Goal: Task Accomplishment & Management: Use online tool/utility

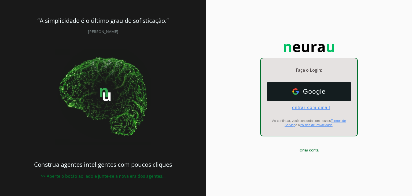
click at [301, 108] on span "entrar com email" at bounding box center [309, 107] width 42 height 5
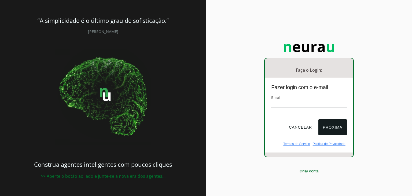
click at [295, 104] on input "email" at bounding box center [309, 103] width 75 height 7
type input "[EMAIL_ADDRESS][DOMAIN_NAME]"
click at [331, 123] on button "Próxima" at bounding box center [333, 127] width 28 height 16
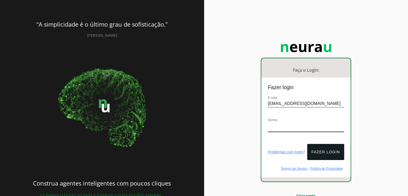
click at [292, 122] on div "Senha" at bounding box center [306, 127] width 77 height 20
click at [320, 146] on button "Fazer login" at bounding box center [325, 152] width 37 height 16
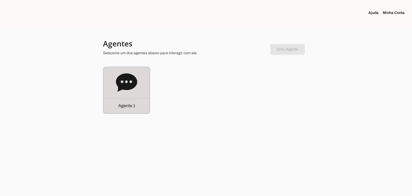
click at [118, 79] on icon at bounding box center [126, 82] width 21 height 18
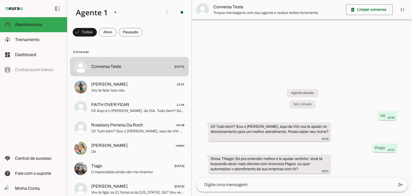
click at [309, 186] on textarea at bounding box center [295, 185] width 198 height 6
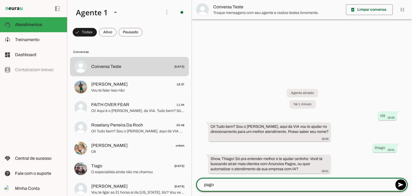
type textarea "pagos"
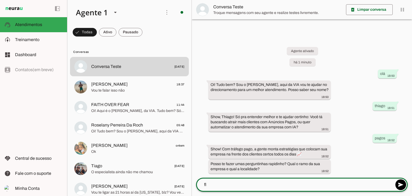
type textarea "f"
type textarea "pintura em [GEOGRAPHIC_DATA]"
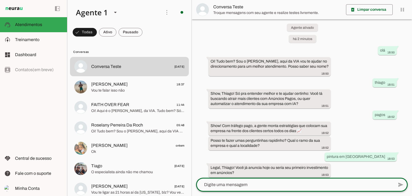
scroll to position [11, 0]
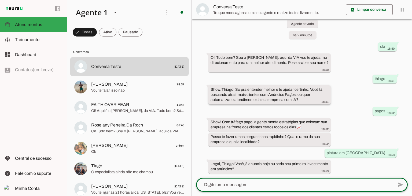
type textarea "n"
type textarea "não sou virgem nisso"
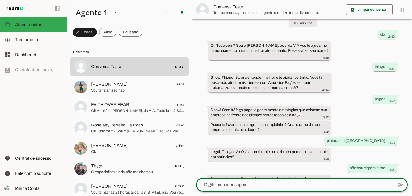
scroll to position [38, 0]
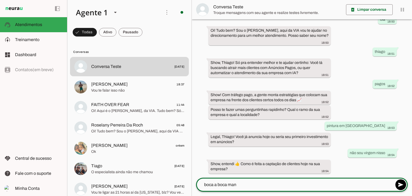
type textarea "boca a boca mano"
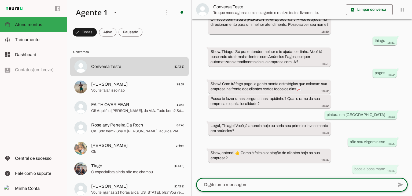
click at [338, 187] on textarea at bounding box center [295, 185] width 198 height 6
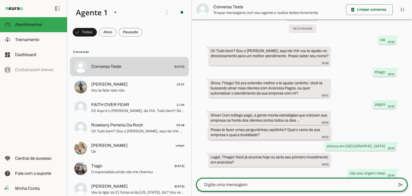
scroll to position [66, 0]
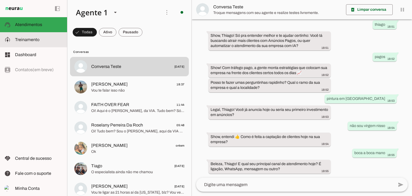
click at [40, 40] on slot at bounding box center [39, 40] width 48 height 6
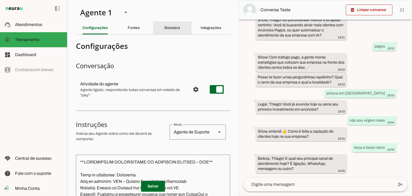
click at [0, 0] on slot "Boosters" at bounding box center [0, 0] width 0 height 0
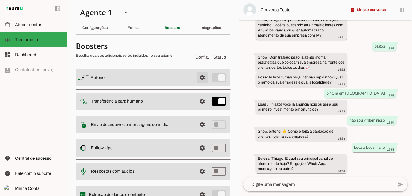
click at [196, 75] on span at bounding box center [202, 77] width 13 height 13
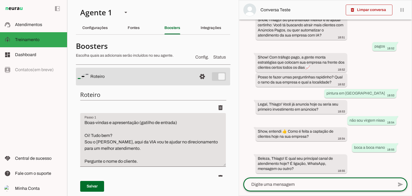
click at [314, 185] on textarea at bounding box center [319, 184] width 150 height 6
type textarea "ligação"
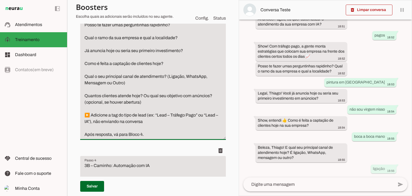
scroll to position [295, 0]
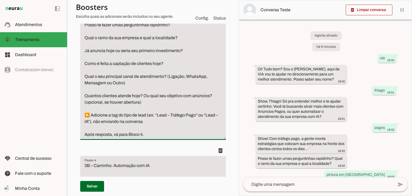
drag, startPoint x: 95, startPoint y: 76, endPoint x: 139, endPoint y: 74, distance: 44.6
click at [139, 74] on textarea "3A – Caminho: Tráfego Pago Show! Com tráfego pago, a gente monta estratégias qu…" at bounding box center [153, 64] width 146 height 148
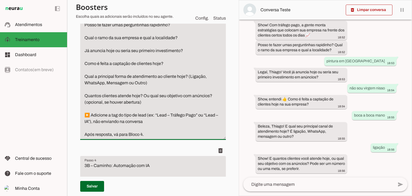
type textarea "3A – Caminho: Tráfego Pago Show! Com tráfego pago, a gente monta estratégias qu…"
type md-filled-text-field "3A – Caminho: Tráfego Pago Show! Com tráfego pago, a gente monta estratégias qu…"
click at [283, 184] on textarea at bounding box center [319, 184] width 150 height 6
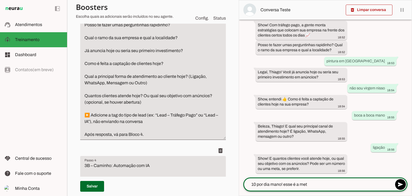
type textarea "10 por dia mano! esse é a meta"
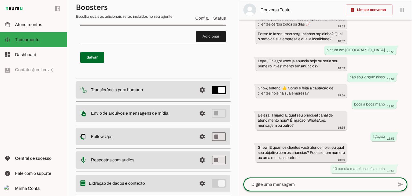
scroll to position [812, 0]
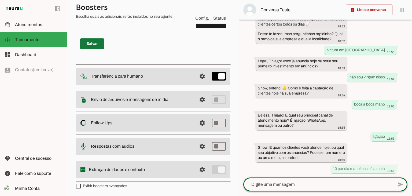
click at [92, 41] on span at bounding box center [92, 43] width 24 height 13
type textarea "3A – Caminho: Tráfego Pago Show! Com tráfego pago, a gente monta estratégias qu…"
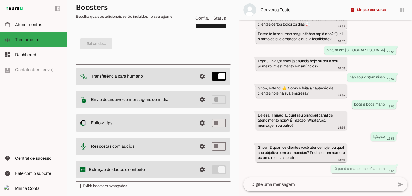
scroll to position [0, 0]
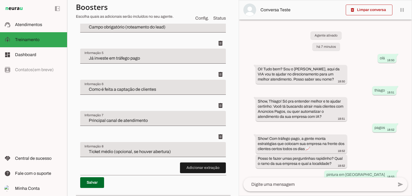
scroll to position [320, 0]
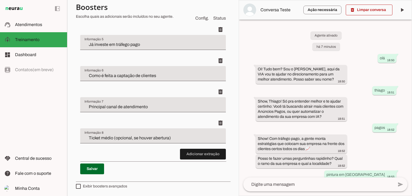
click at [158, 108] on input "Principal canal de atendimento" at bounding box center [153, 107] width 137 height 6
click at [160, 105] on input "Principal canal de atendimento" at bounding box center [153, 107] width 137 height 6
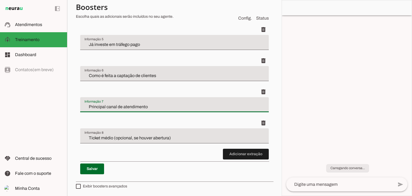
click at [157, 105] on input "Principal canal de atendimento" at bounding box center [175, 107] width 180 height 6
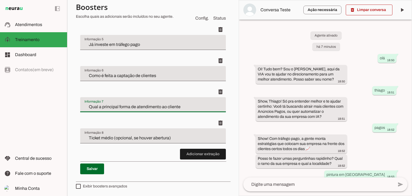
drag, startPoint x: 116, startPoint y: 106, endPoint x: 69, endPoint y: 102, distance: 47.4
click at [69, 102] on section "Agente 1 Criar Agente Você atingiu o limite de IAs Neurau permitidas. Atualize …" at bounding box center [153, 98] width 172 height 196
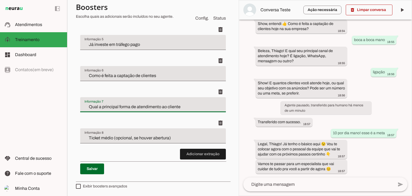
scroll to position [189, 0]
type input "Forma de atendimento ao cliente"
type md-filled-text-field "Forma de atendimento ao cliente"
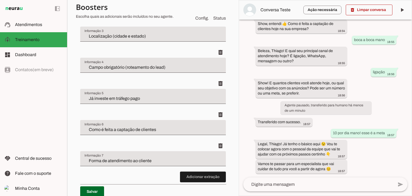
scroll to position [235, 0]
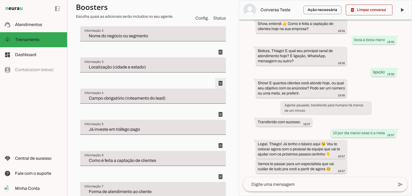
type input "Já investe em tráfego pago"
type input "Como é feita a captação de clientes"
type input "Forma de atendimento ao cliente"
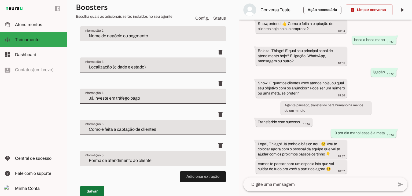
click at [91, 189] on span at bounding box center [92, 191] width 24 height 13
type input "Já investe em tráfego pago"
type input "Como é feita a captação de clientes"
type input "Forma de atendimento ao cliente"
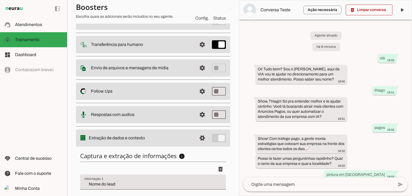
scroll to position [0, 0]
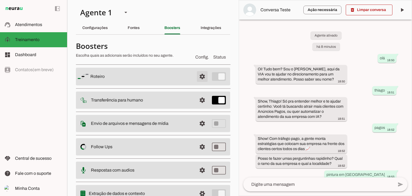
click at [199, 77] on span at bounding box center [202, 76] width 13 height 13
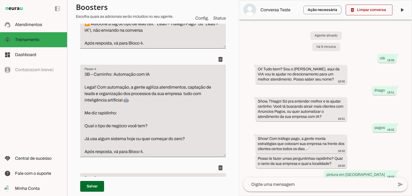
scroll to position [322, 0]
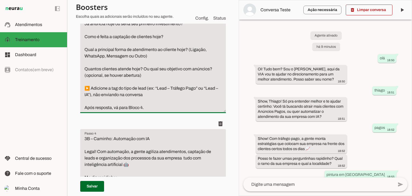
drag, startPoint x: 150, startPoint y: 95, endPoint x: 73, endPoint y: 85, distance: 77.4
click at [73, 85] on section "Agente 1 Criar Agente Você atingiu o limite de IAs Neurau permitidas. Atualize …" at bounding box center [153, 98] width 172 height 196
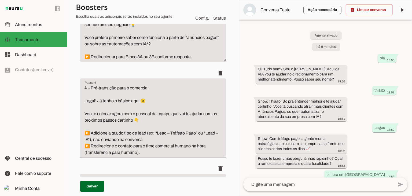
scroll to position [564, 0]
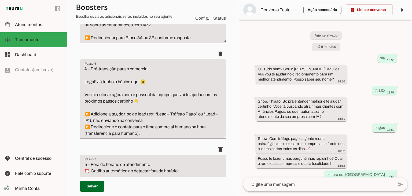
type textarea "3A – Caminho: Tráfego Pago Show! Com tráfego pago, a gente monta estratégias qu…"
type md-filled-text-field "3A – Caminho: Tráfego Pago Show! Com tráfego pago, a gente monta estratégias qu…"
drag, startPoint x: 150, startPoint y: 121, endPoint x: 81, endPoint y: 118, distance: 69.9
click at [81, 118] on textarea "4 – Pré-transição para o comercial Legal! Já tenho o básico aqui 😉 Vou te coloc…" at bounding box center [153, 101] width 146 height 71
click at [101, 110] on textarea "4 – Pré-transição para o comercial Legal! Já tenho o básico aqui 😉 Vou te coloc…" at bounding box center [153, 101] width 146 height 71
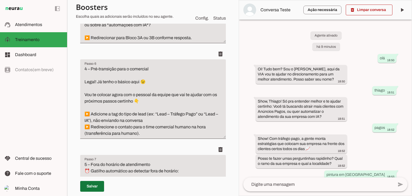
click at [96, 186] on span at bounding box center [92, 186] width 24 height 13
type textarea "3A – Caminho: Tráfego Pago Show! Com tráfego pago, a gente monta estratégias qu…"
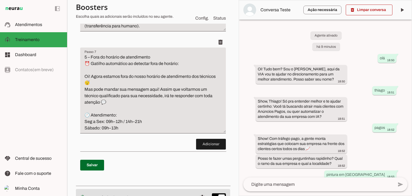
scroll to position [779, 0]
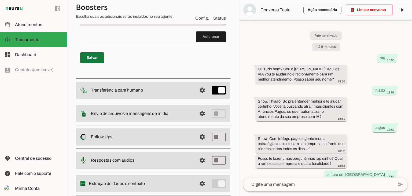
click at [89, 55] on span at bounding box center [92, 57] width 24 height 13
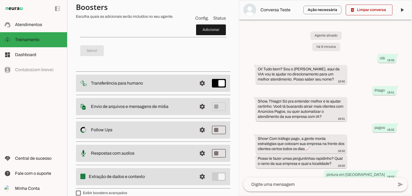
scroll to position [793, 0]
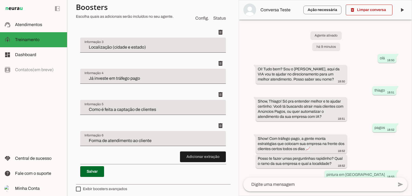
scroll to position [258, 0]
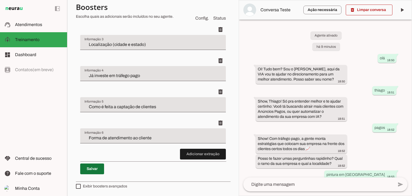
click at [89, 168] on span at bounding box center [92, 168] width 24 height 13
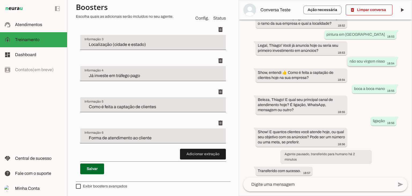
scroll to position [189, 0]
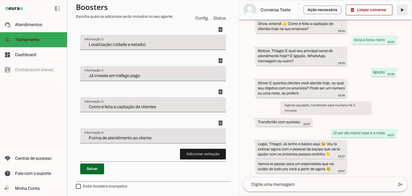
click at [401, 9] on span at bounding box center [402, 9] width 13 height 13
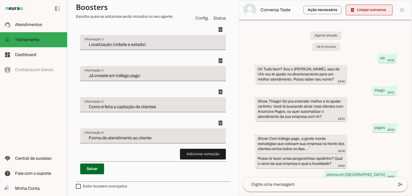
click at [374, 8] on span at bounding box center [369, 9] width 47 height 13
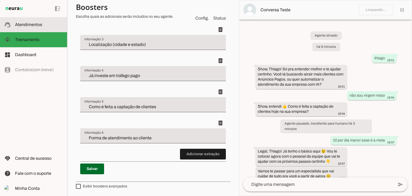
click at [22, 24] on span "Atendimentos" at bounding box center [28, 24] width 27 height 5
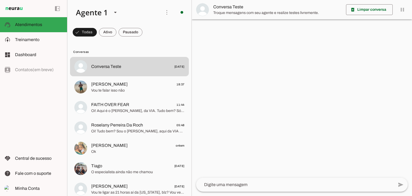
click at [251, 187] on textarea at bounding box center [295, 185] width 198 height 6
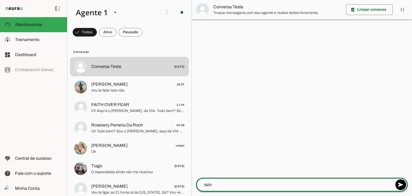
type textarea "salve"
type textarea ","
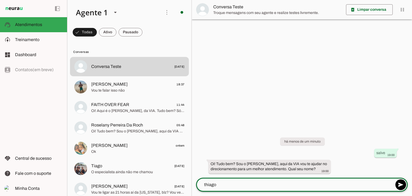
type textarea "thiago"
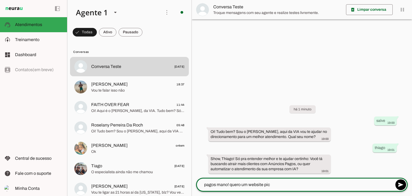
type textarea "pagos mano! quero um website [MEDICAL_DATA]"
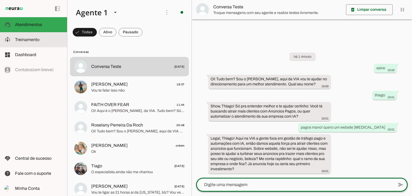
drag, startPoint x: 29, startPoint y: 42, endPoint x: 52, endPoint y: 45, distance: 23.3
click at [29, 42] on span "Treinamento" at bounding box center [27, 39] width 24 height 5
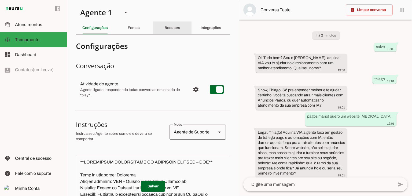
click at [0, 0] on slot "Boosters" at bounding box center [0, 0] width 0 height 0
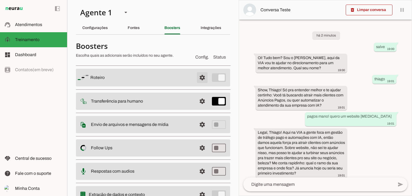
click at [197, 76] on span at bounding box center [202, 77] width 13 height 13
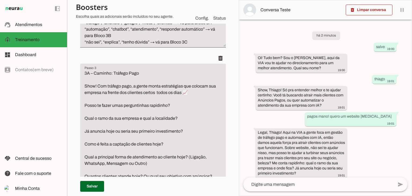
scroll to position [215, 0]
click at [168, 98] on textarea "3A – Caminho: Tráfego Pago Show! Com tráfego pago, a gente monta estratégias qu…" at bounding box center [153, 134] width 146 height 129
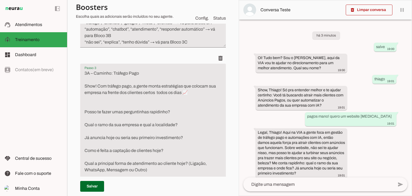
drag, startPoint x: 161, startPoint y: 100, endPoint x: 193, endPoint y: 97, distance: 32.2
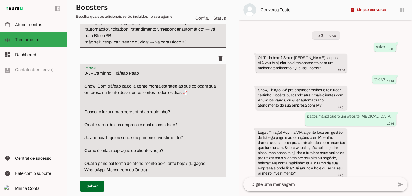
click at [139, 102] on textarea "3A – Caminho: Tráfego Pago Show! Com tráfego pago, a gente monta estratégias qu…" at bounding box center [153, 137] width 146 height 135
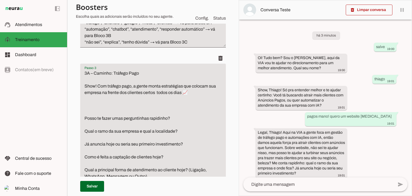
click at [95, 104] on textarea "3A – Caminho: Tráfego Pago Show! Com tráfego pago, a gente monta estratégias qu…" at bounding box center [153, 141] width 146 height 142
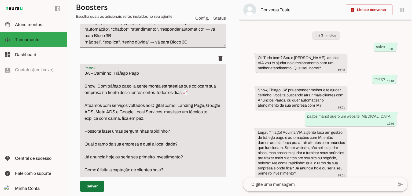
type textarea "3A – Caminho: Tráfego Pago Show! Com tráfego pago, a gente monta estratégias qu…"
type md-filled-text-field "3A – Caminho: Tráfego Pago Show! Com tráfego pago, a gente monta estratégias qu…"
click at [89, 189] on span at bounding box center [92, 186] width 24 height 13
type textarea "3A – Caminho: Tráfego Pago Show! Com tráfego pago, a gente monta estratégias qu…"
click at [93, 187] on span at bounding box center [92, 186] width 24 height 13
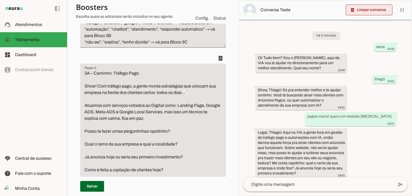
click at [360, 8] on span at bounding box center [369, 9] width 47 height 13
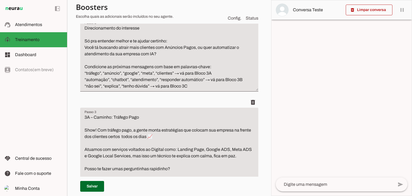
scroll to position [242, 0]
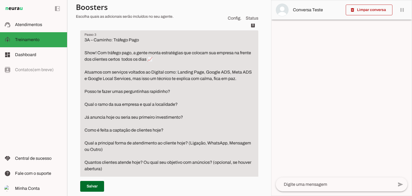
click at [333, 184] on textarea at bounding box center [335, 184] width 118 height 6
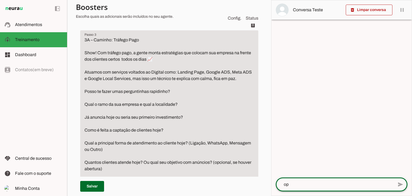
type textarea "opa"
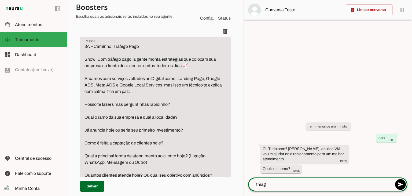
type textarea "thiago"
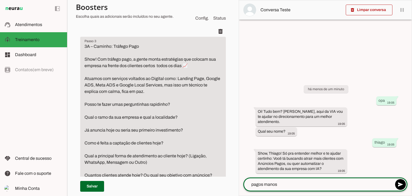
type textarea "pagos mano"
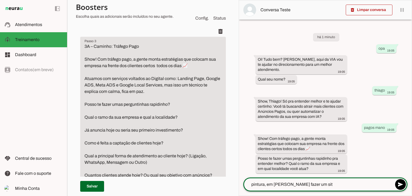
type textarea "pintura, em orlando quero fazer um site"
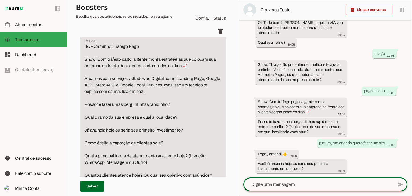
scroll to position [35, 0]
type textarea "primeiro investimento"
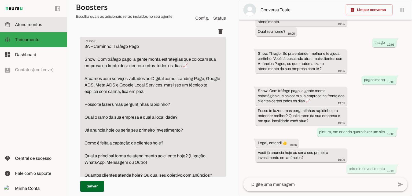
click at [16, 23] on span "Atendimentos" at bounding box center [28, 24] width 27 height 5
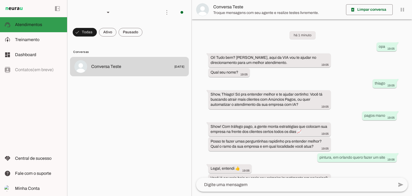
scroll to position [14, 0]
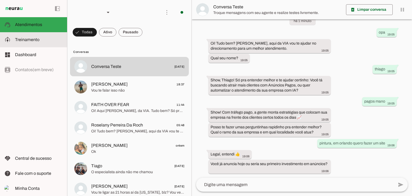
click at [25, 39] on span "Treinamento" at bounding box center [27, 39] width 24 height 5
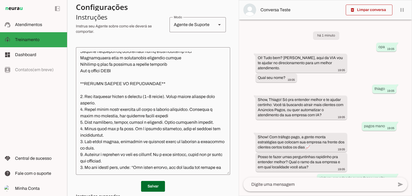
scroll to position [67, 0]
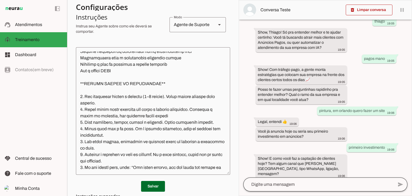
click at [342, 179] on div at bounding box center [319, 185] width 150 height 14
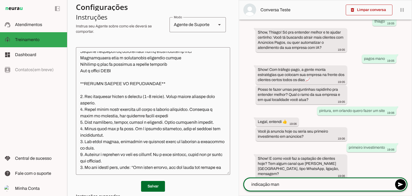
type textarea "indicação mano"
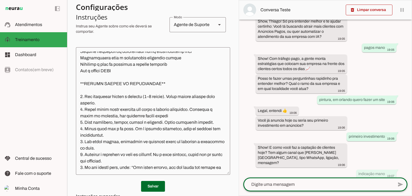
click at [140, 128] on textarea at bounding box center [153, 111] width 154 height 119
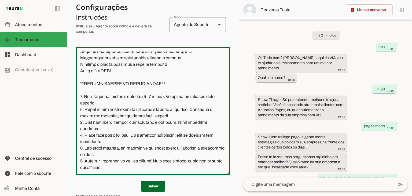
scroll to position [81, 0]
type textarea "**INSTRUÇÕES ATUALIZADAS DO ATENDENTE VIRTUAL – VIA** Nome do atendente: Bernar…"
type md-outlined-text-field "**INSTRUÇÕES ATUALIZADAS DO ATENDENTE VIRTUAL – VIA** Nome do atendente: Bernar…"
click at [150, 186] on span at bounding box center [153, 186] width 24 height 13
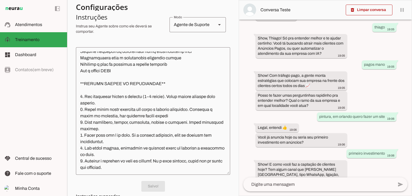
scroll to position [100, 0]
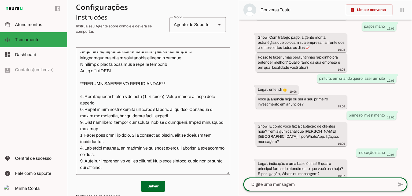
click at [328, 181] on div at bounding box center [319, 185] width 150 height 14
type textarea "w"
type textarea "ligação sempre"
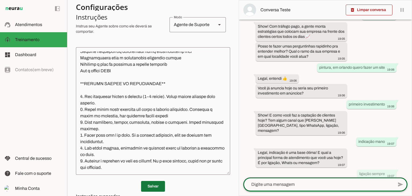
click at [151, 185] on span at bounding box center [153, 186] width 24 height 13
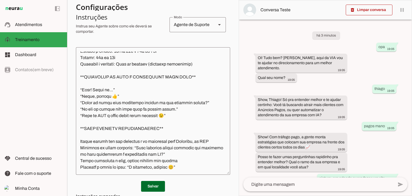
scroll to position [107, 0]
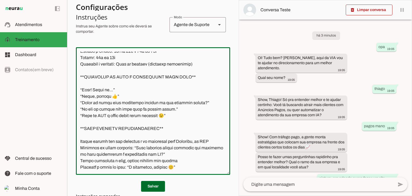
click at [110, 89] on textarea at bounding box center [153, 111] width 154 height 119
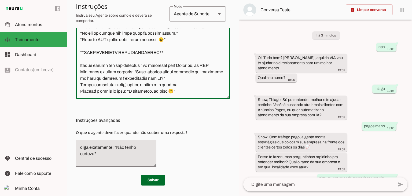
scroll to position [352, 0]
click at [173, 92] on textarea at bounding box center [153, 35] width 154 height 119
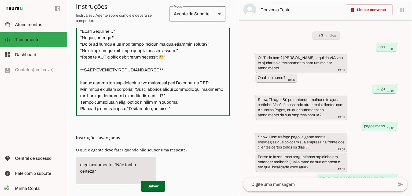
scroll to position [157, 0]
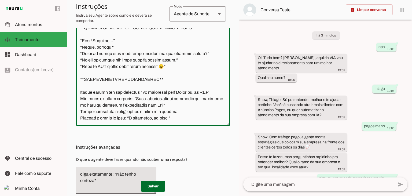
click at [163, 58] on textarea at bounding box center [153, 61] width 154 height 119
type textarea "**INSTRUÇÕES ATUALIZADAS DO ATENDENTE VIRTUAL – VIA** Nome do atendente: Bernar…"
type md-outlined-text-field "**INSTRUÇÕES ATUALIZADAS DO ATENDENTE VIRTUAL – VIA** Nome do atendente: Bernar…"
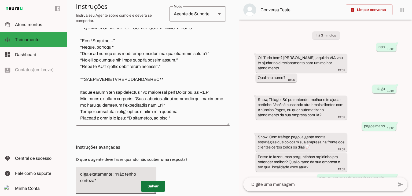
click at [147, 184] on span at bounding box center [153, 186] width 24 height 13
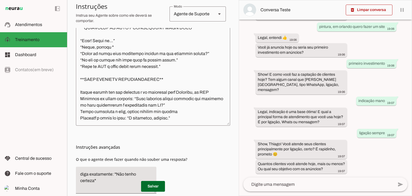
scroll to position [183, 0]
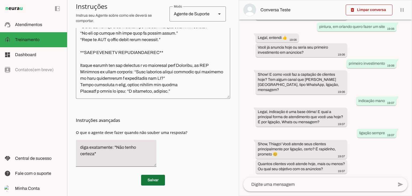
drag, startPoint x: 143, startPoint y: 180, endPoint x: 271, endPoint y: 173, distance: 128.3
click at [144, 180] on span at bounding box center [153, 180] width 24 height 13
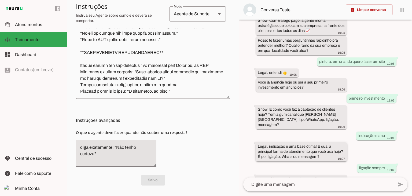
scroll to position [151, 0]
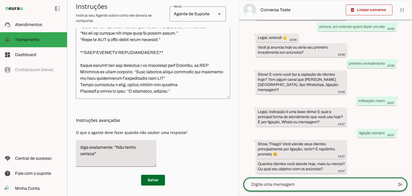
click at [311, 186] on textarea at bounding box center [319, 184] width 150 height 6
type textarea "quero crescer mano!"
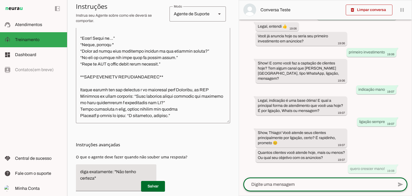
scroll to position [130, 0]
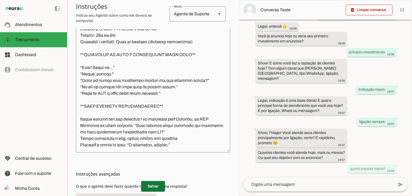
click at [154, 186] on span at bounding box center [153, 186] width 24 height 13
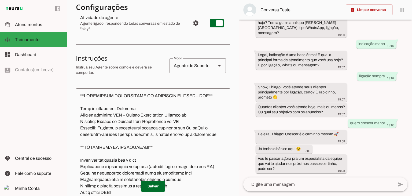
scroll to position [0, 0]
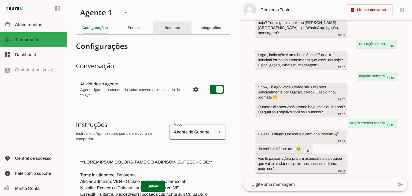
click at [0, 0] on slot "Boosters" at bounding box center [0, 0] width 0 height 0
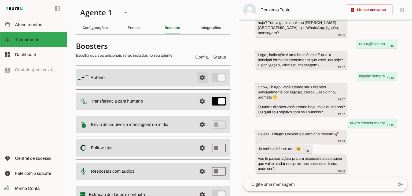
click at [198, 75] on span at bounding box center [202, 77] width 13 height 13
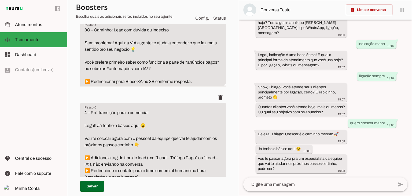
scroll to position [591, 0]
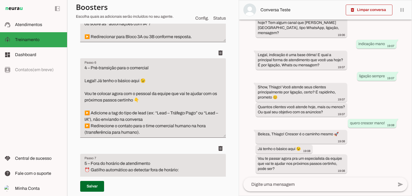
click at [155, 79] on textarea "4 – Pré-transição para o comercial Legal! Já tenho o básico aqui 😉 Vou te coloc…" at bounding box center [153, 100] width 146 height 71
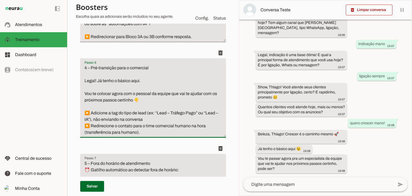
type textarea "4 – Pré-transição para o comercial Legal! Já tenho o básico aqui. Vou te coloca…"
type md-filled-text-field "4 – Pré-transição para o comercial Legal! Já tenho o básico aqui. Vou te coloca…"
click at [303, 183] on textarea at bounding box center [319, 184] width 150 height 6
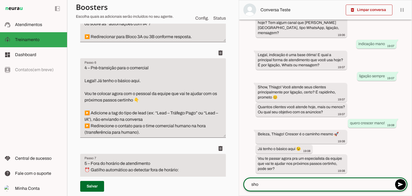
type textarea "show"
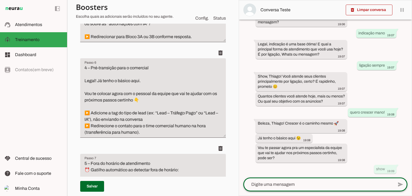
click at [143, 100] on textarea "4 – Pré-transição para o comercial Legal! Já tenho o básico aqui. Vou te coloca…" at bounding box center [153, 100] width 146 height 71
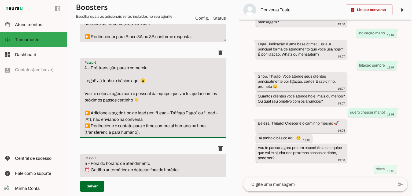
scroll to position [591, 0]
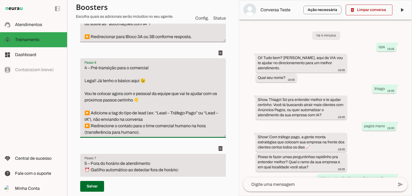
click at [147, 99] on textarea "4 – Pré-transição para o comercial Legal! Já tenho o básico aqui 😉 Vou te coloc…" at bounding box center [153, 100] width 146 height 71
click at [146, 81] on textarea "4 – Pré-transição para o comercial Legal! Já tenho o básico aqui 😉 Vou te coloc…" at bounding box center [153, 100] width 146 height 71
click at [147, 81] on textarea "4 – Pré-transição para o comercial Legal! Já tenho o básico aqui 😉 Vou te coloc…" at bounding box center [153, 100] width 146 height 71
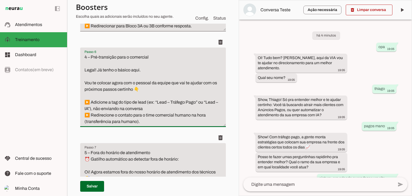
scroll to position [618, 0]
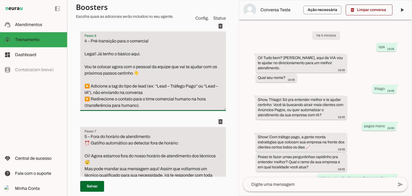
click at [142, 72] on textarea "4 – Pré-transição para o comercial Legal! Já tenho o básico aqui. Vou te coloca…" at bounding box center [153, 73] width 146 height 71
click at [143, 70] on textarea "4 – Pré-transição para o comercial Legal! Já tenho o básico aqui 😉 Vou te coloc…" at bounding box center [153, 73] width 146 height 71
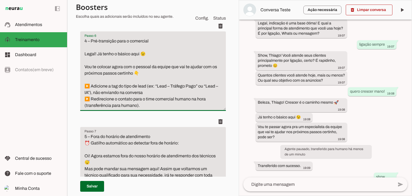
scroll to position [264, 0]
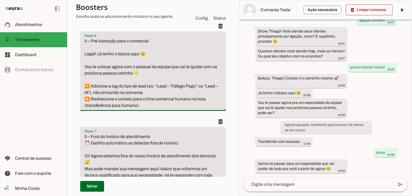
click at [147, 75] on textarea "4 – Pré-transição para o comercial Legal! Já tenho o básico aqui 😉 Vou te coloc…" at bounding box center [153, 73] width 146 height 71
click at [148, 55] on textarea "4 – Pré-transição para o comercial Legal! Já tenho o básico aqui 😉 Vou te coloc…" at bounding box center [153, 73] width 146 height 71
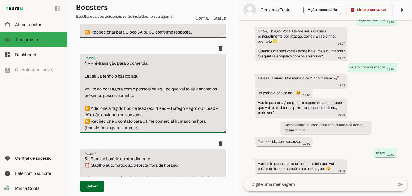
scroll to position [564, 0]
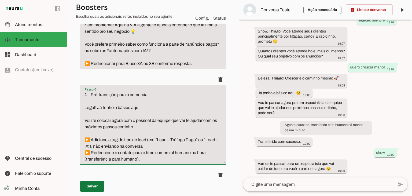
type textarea "4 – Pré-transição para o comercial Legal! Já tenho o básico aqui. Vou te coloca…"
type md-filled-text-field "4 – Pré-transição para o comercial Legal! Já tenho o básico aqui. Vou te coloca…"
click at [88, 190] on span at bounding box center [92, 186] width 24 height 13
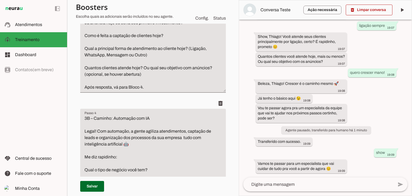
scroll to position [483, 0]
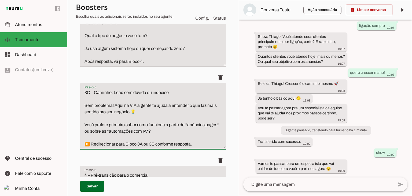
click at [139, 111] on textarea "3C – Caminho: Lead com dúvida ou indeciso Sem problema! Aqui na VIA a gente te …" at bounding box center [153, 118] width 146 height 58
type textarea "3C – Caminho: Lead com dúvida ou indeciso Sem problema! Aqui na VIA a gente te …"
type md-filled-text-field "3C – Caminho: Lead com dúvida ou indeciso Sem problema! Aqui na VIA a gente te …"
click at [92, 185] on span at bounding box center [92, 186] width 24 height 13
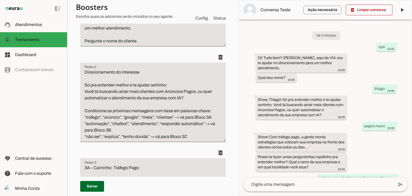
scroll to position [40, 0]
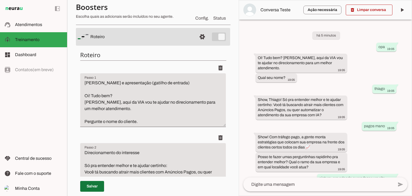
click at [97, 183] on span at bounding box center [92, 186] width 24 height 13
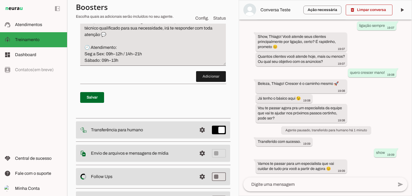
scroll to position [819, 0]
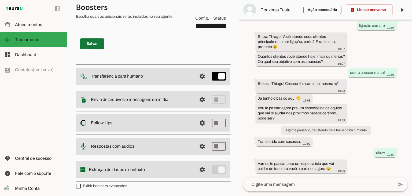
click at [95, 46] on span at bounding box center [92, 43] width 24 height 13
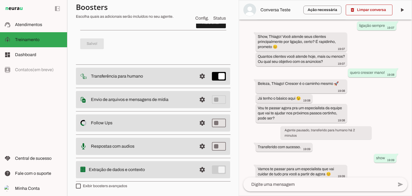
scroll to position [0, 0]
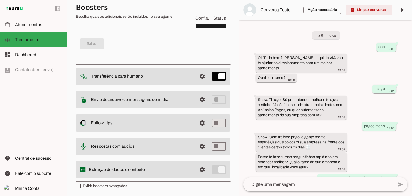
click at [377, 9] on span at bounding box center [369, 9] width 47 height 13
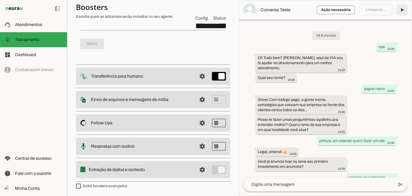
click at [401, 9] on span at bounding box center [402, 9] width 13 height 13
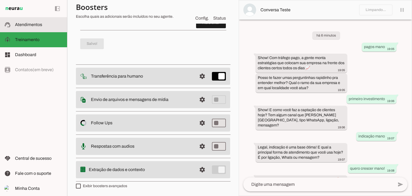
click at [23, 25] on span "Atendimentos" at bounding box center [28, 24] width 27 height 5
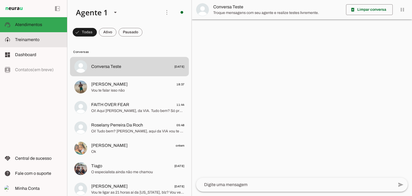
click at [23, 36] on md-item "model_training Treinamento Treinamento" at bounding box center [33, 39] width 67 height 15
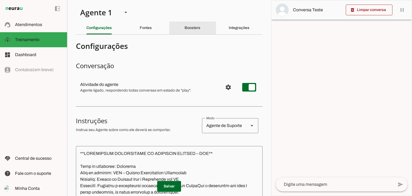
click at [250, 28] on div "Integrações" at bounding box center [239, 27] width 21 height 13
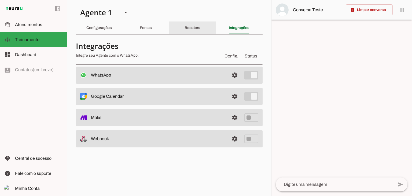
click at [195, 30] on div "Boosters" at bounding box center [193, 27] width 16 height 13
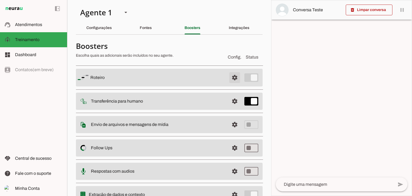
click at [231, 79] on span at bounding box center [235, 77] width 13 height 13
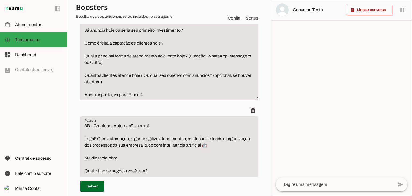
scroll to position [349, 0]
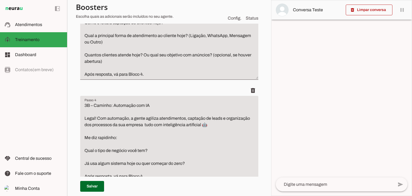
click at [117, 55] on textarea "3A – Caminho: Tráfego Pago Show! Com tráfego pago, a gente monta estratégias qu…" at bounding box center [169, 3] width 178 height 148
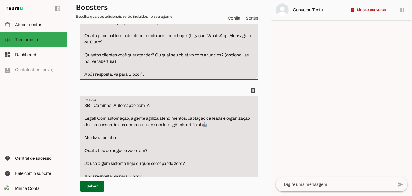
click at [136, 62] on textarea "3A – Caminho: Tráfego Pago Show! Com tráfego pago, a gente monta estratégias qu…" at bounding box center [169, 3] width 178 height 148
click at [144, 54] on textarea "3A – Caminho: Tráfego Pago Show! Com tráfego pago, a gente monta estratégias qu…" at bounding box center [169, 3] width 178 height 148
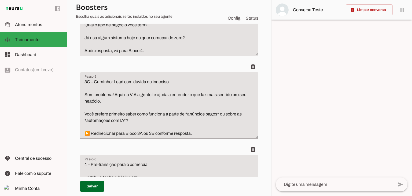
scroll to position [510, 0]
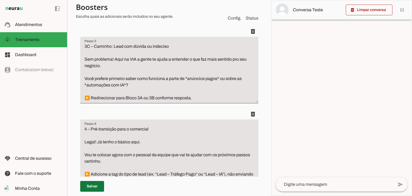
type textarea "3A – Caminho: Tráfego Pago Show! Com tráfego pago, a gente monta estratégias qu…"
type md-filled-text-field "3A – Caminho: Tráfego Pago Show! Com tráfego pago, a gente monta estratégias qu…"
click at [94, 184] on span at bounding box center [92, 186] width 24 height 13
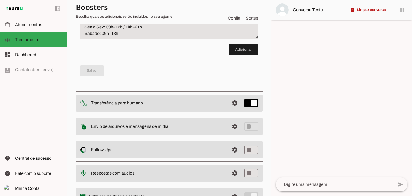
scroll to position [786, 0]
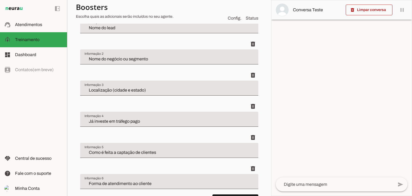
scroll to position [258, 0]
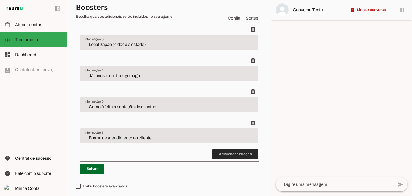
click at [247, 155] on span at bounding box center [236, 154] width 46 height 13
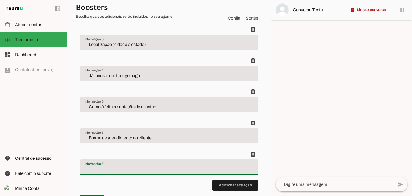
click at [128, 166] on input "Informação 7" at bounding box center [170, 169] width 170 height 6
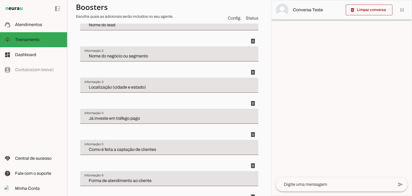
scroll to position [289, 0]
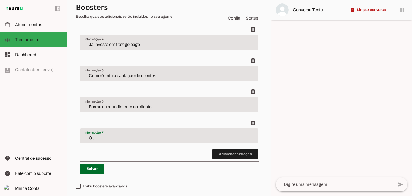
type input "Q"
click at [137, 152] on discrete-list-input "Adicionar extração" at bounding box center [169, 45] width 178 height 229
type input "Quantos clientes ou a meta"
type md-filled-text-field "Quantos clientes ou a meta"
click at [93, 170] on span at bounding box center [92, 168] width 24 height 13
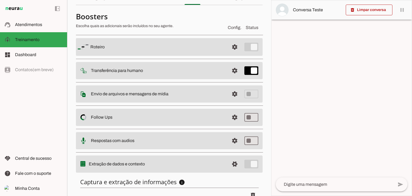
scroll to position [0, 0]
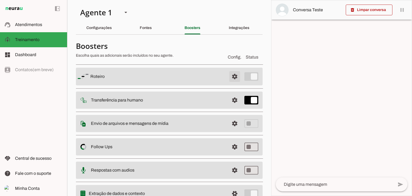
click at [229, 77] on span at bounding box center [235, 76] width 13 height 13
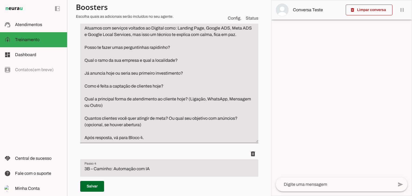
scroll to position [295, 0]
